Goal: Transaction & Acquisition: Purchase product/service

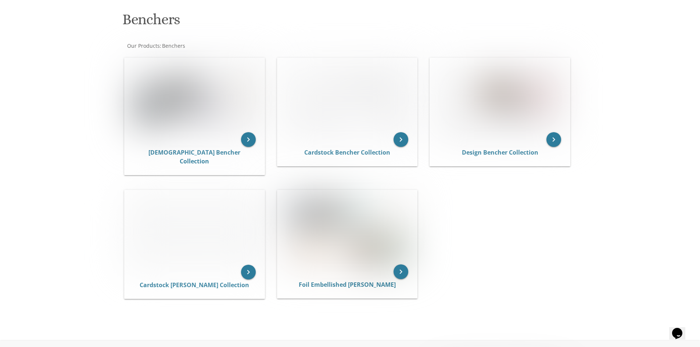
scroll to position [110, 0]
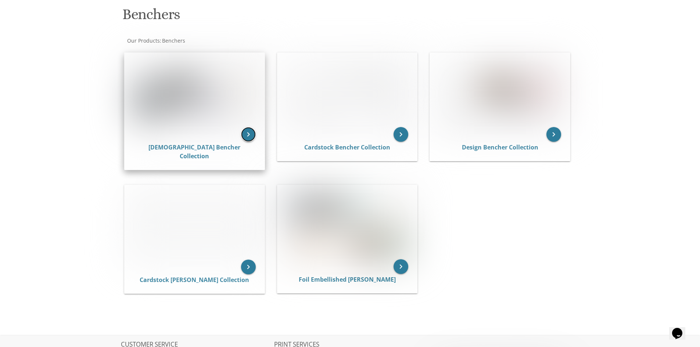
click at [253, 130] on icon "keyboard_arrow_right" at bounding box center [248, 134] width 15 height 15
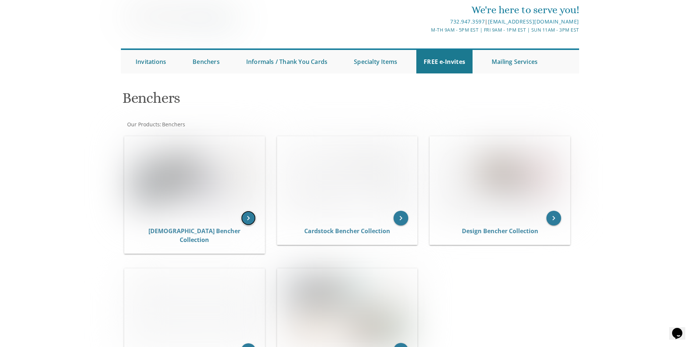
scroll to position [0, 0]
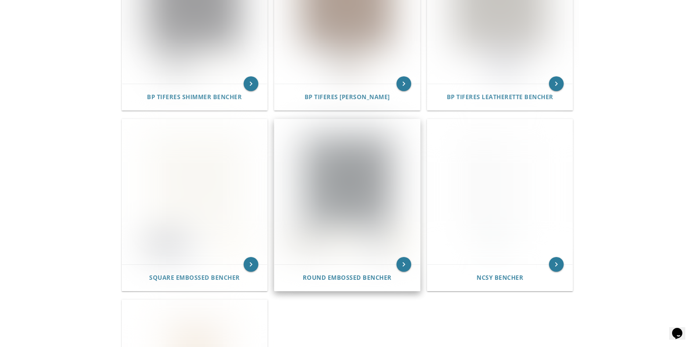
scroll to position [216, 0]
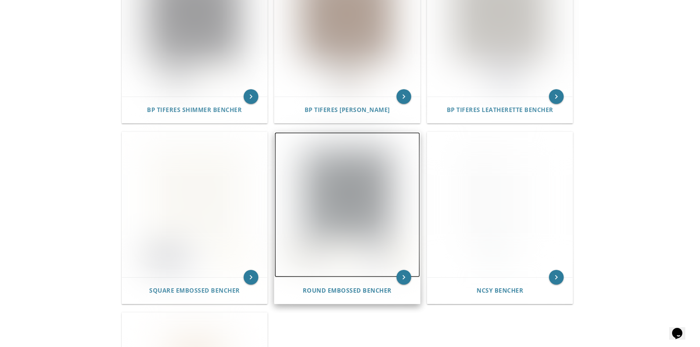
click at [395, 215] on img at bounding box center [346, 204] width 145 height 145
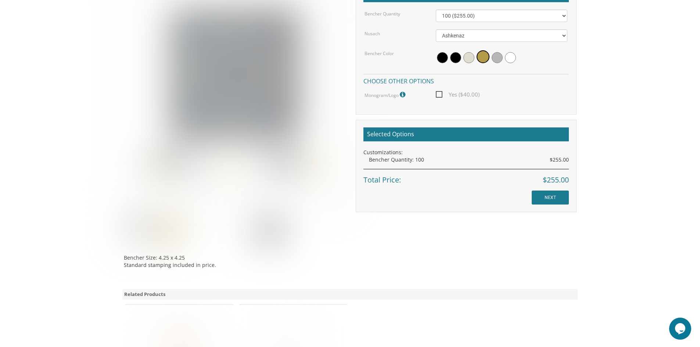
scroll to position [184, 0]
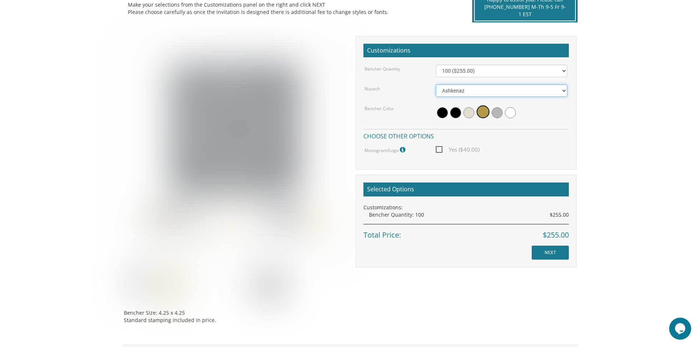
click at [478, 87] on select "Ashkenaz Edut Mizrach" at bounding box center [502, 90] width 132 height 12
select select "Edut Mizrach"
click at [436, 84] on select "Ashkenaz Edut Mizrach" at bounding box center [502, 90] width 132 height 12
click at [483, 111] on span at bounding box center [482, 111] width 13 height 13
click at [494, 114] on span at bounding box center [497, 112] width 11 height 11
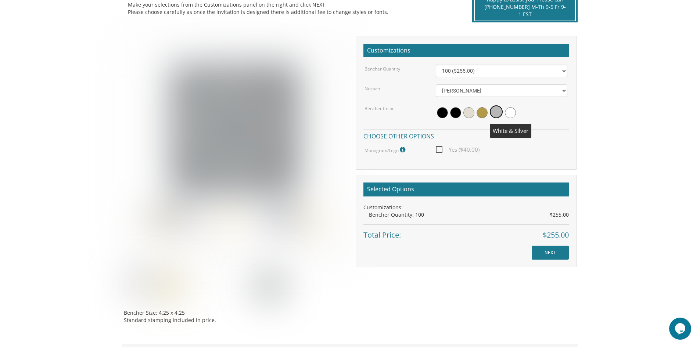
click at [510, 117] on span at bounding box center [510, 112] width 11 height 11
click at [497, 115] on span at bounding box center [495, 112] width 11 height 11
click at [269, 225] on img at bounding box center [234, 146] width 221 height 221
click at [265, 218] on img at bounding box center [234, 146] width 221 height 221
click at [235, 220] on img at bounding box center [234, 146] width 221 height 221
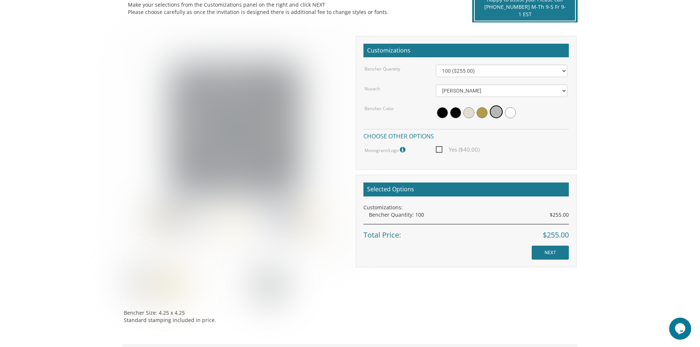
click at [208, 222] on img at bounding box center [234, 146] width 221 height 221
click at [185, 217] on img at bounding box center [234, 146] width 221 height 221
click at [152, 215] on img at bounding box center [234, 146] width 221 height 221
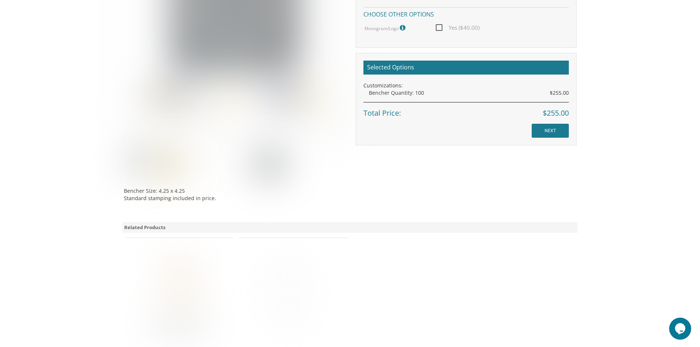
scroll to position [286, 0]
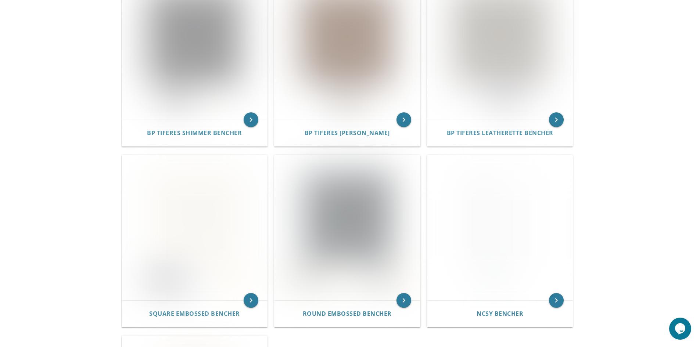
scroll to position [286, 0]
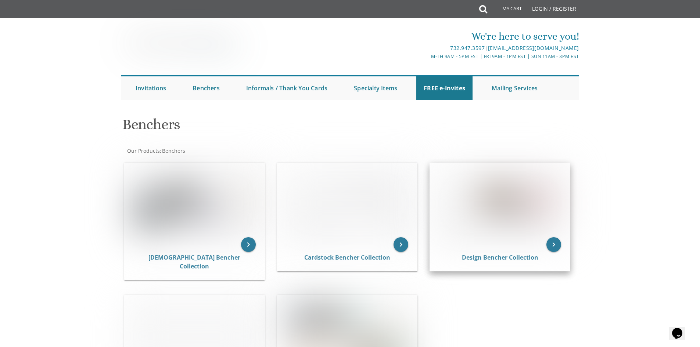
click at [511, 266] on div "Design Bencher Collection" at bounding box center [500, 258] width 140 height 26
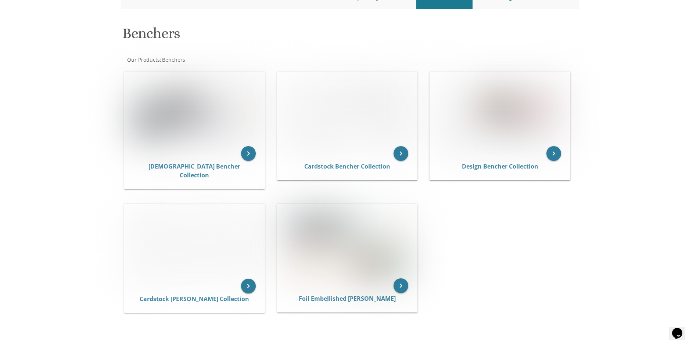
scroll to position [110, 0]
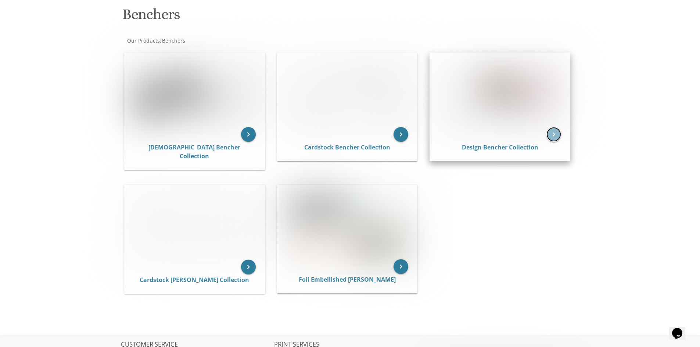
click at [552, 132] on icon "keyboard_arrow_right" at bounding box center [553, 134] width 15 height 15
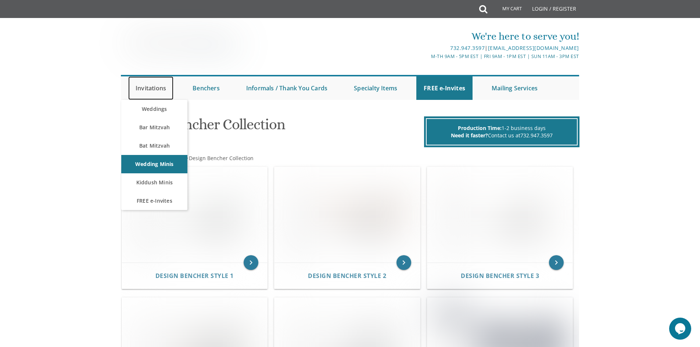
click at [145, 88] on link "Invitations" at bounding box center [150, 88] width 45 height 24
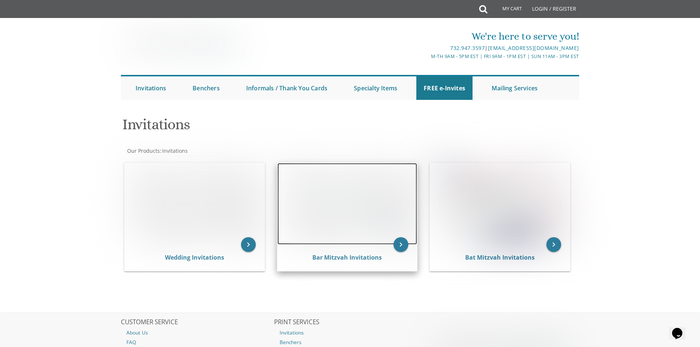
click at [374, 242] on img at bounding box center [347, 204] width 140 height 82
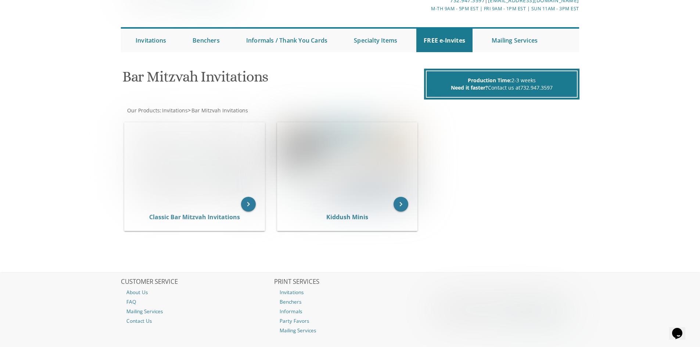
scroll to position [37, 0]
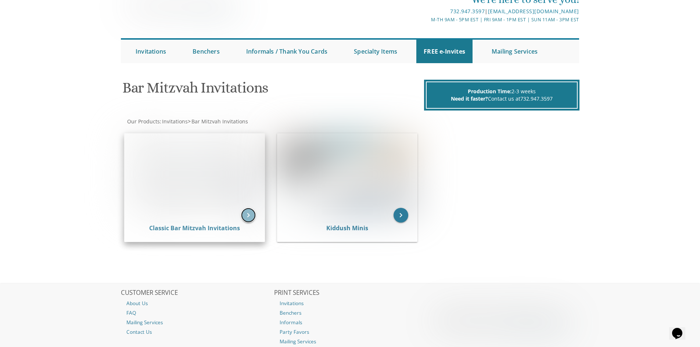
click at [247, 217] on icon "keyboard_arrow_right" at bounding box center [248, 215] width 15 height 15
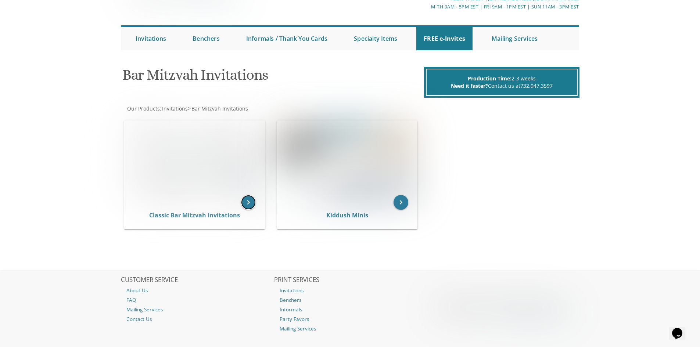
scroll to position [0, 0]
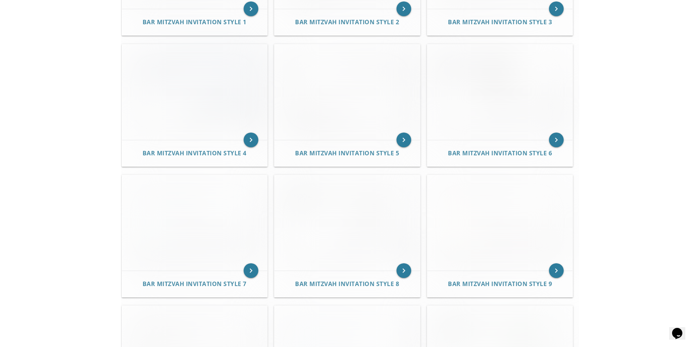
scroll to position [162, 0]
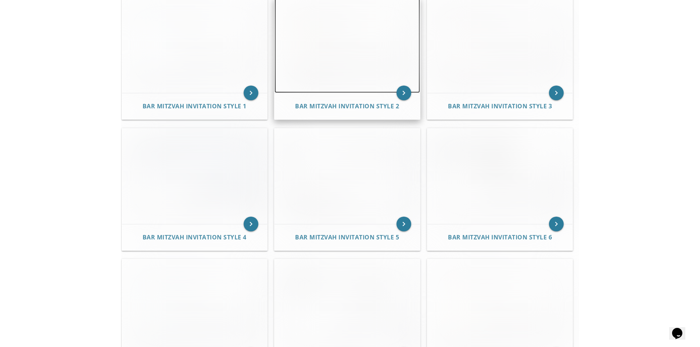
click at [336, 49] on img at bounding box center [346, 46] width 145 height 96
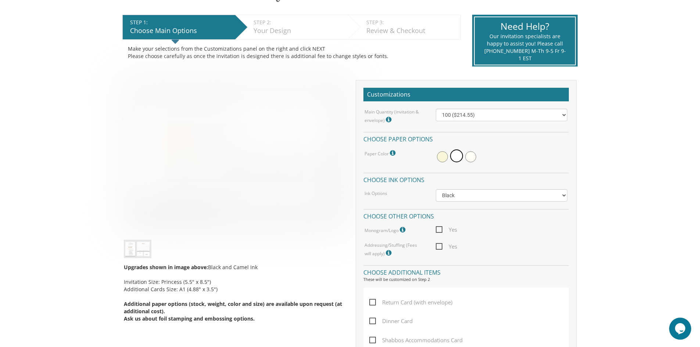
scroll to position [147, 0]
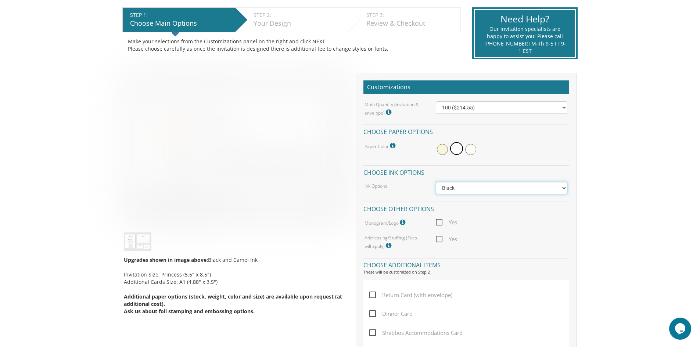
click at [466, 189] on select "Black Colored Ink ($65.00) Black + One Color ($100.00) Two Colors ($137.95)" at bounding box center [502, 188] width 132 height 12
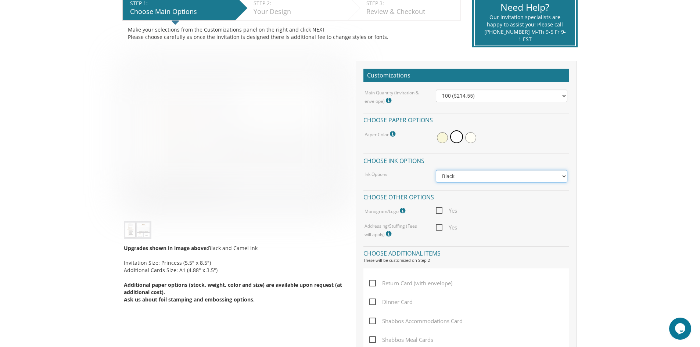
scroll to position [0, 0]
